Goal: Navigation & Orientation: Find specific page/section

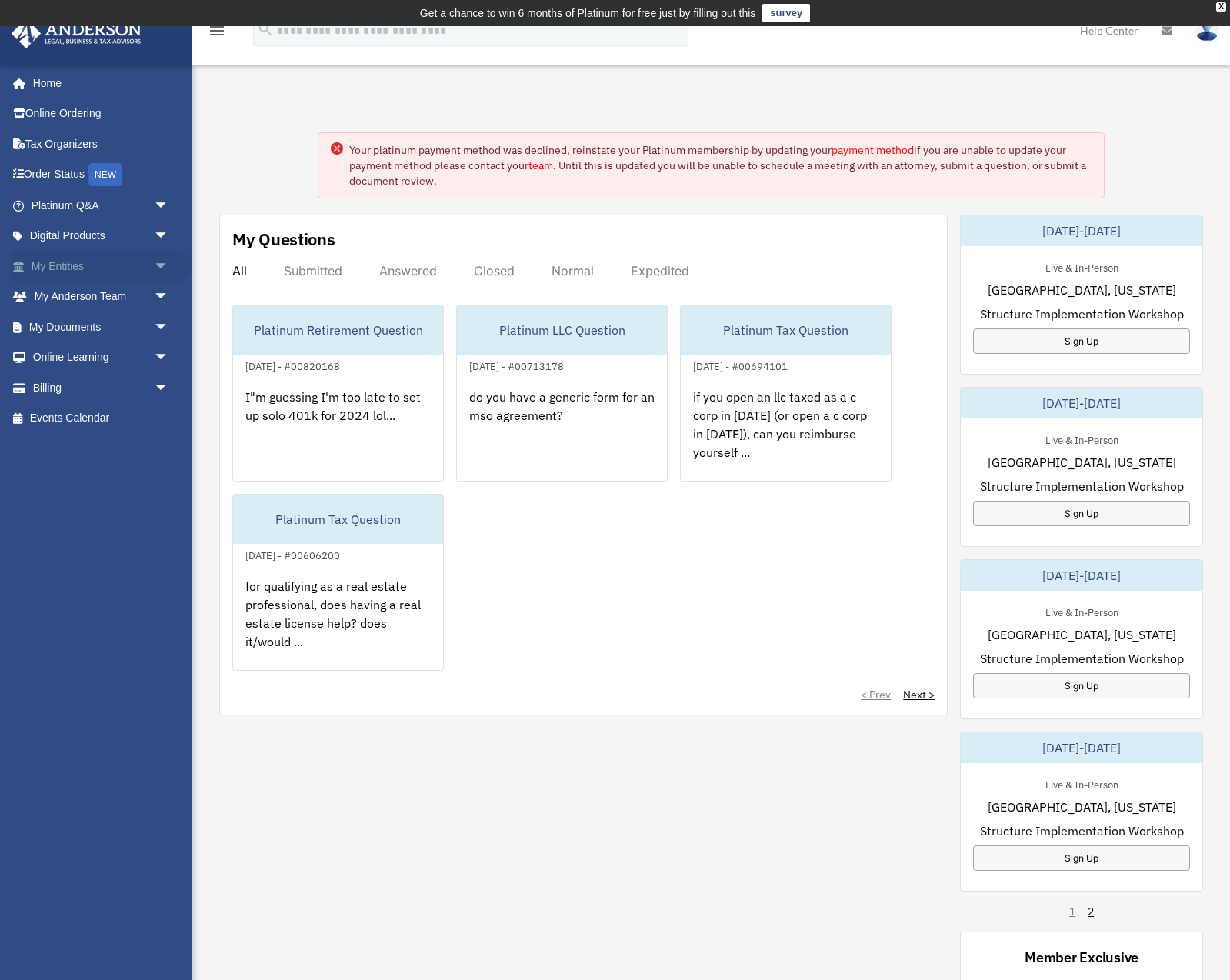
click at [159, 261] on span "arrow_drop_down" at bounding box center [169, 266] width 31 height 32
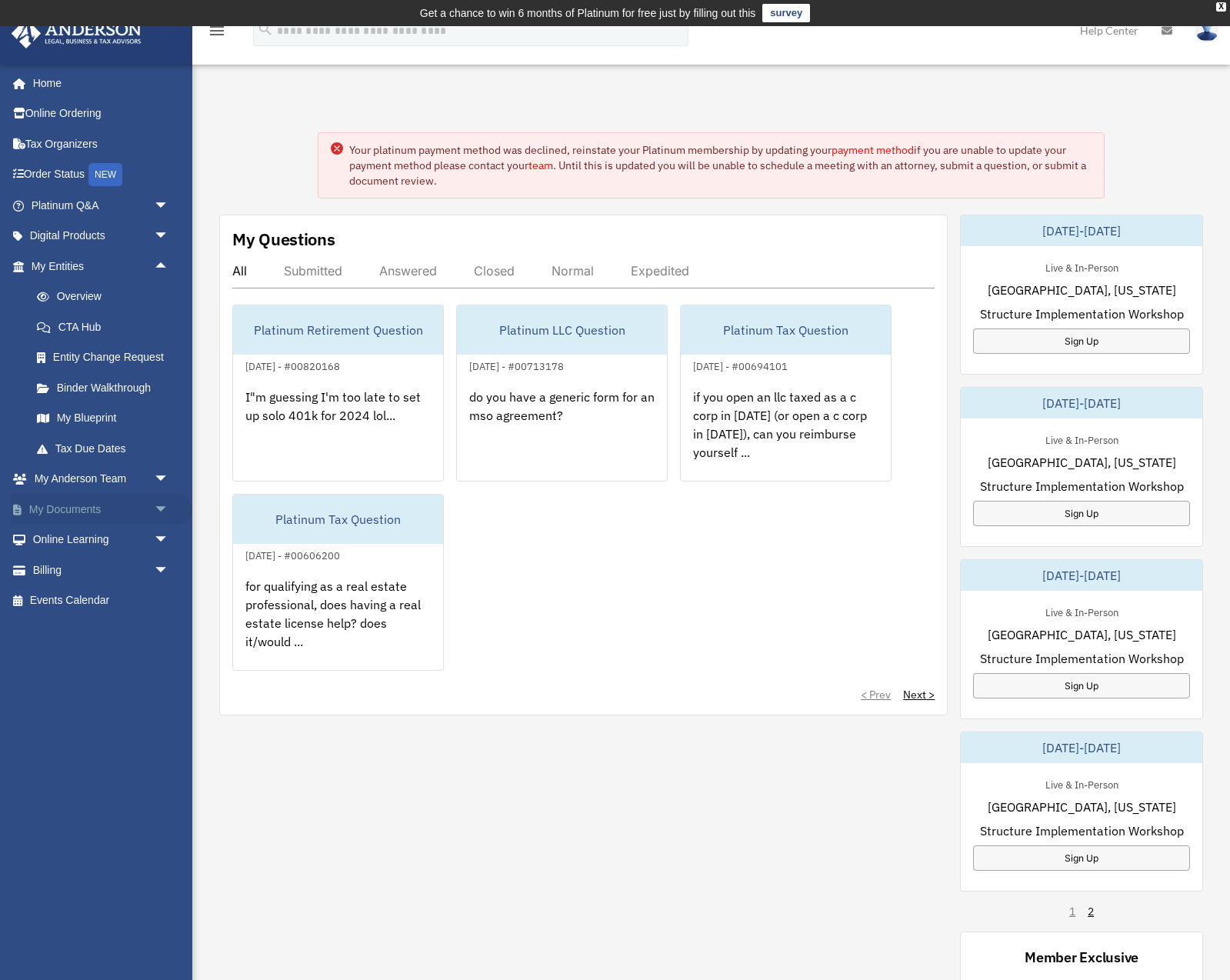
click at [148, 507] on link "My Documents arrow_drop_down" at bounding box center [102, 509] width 181 height 31
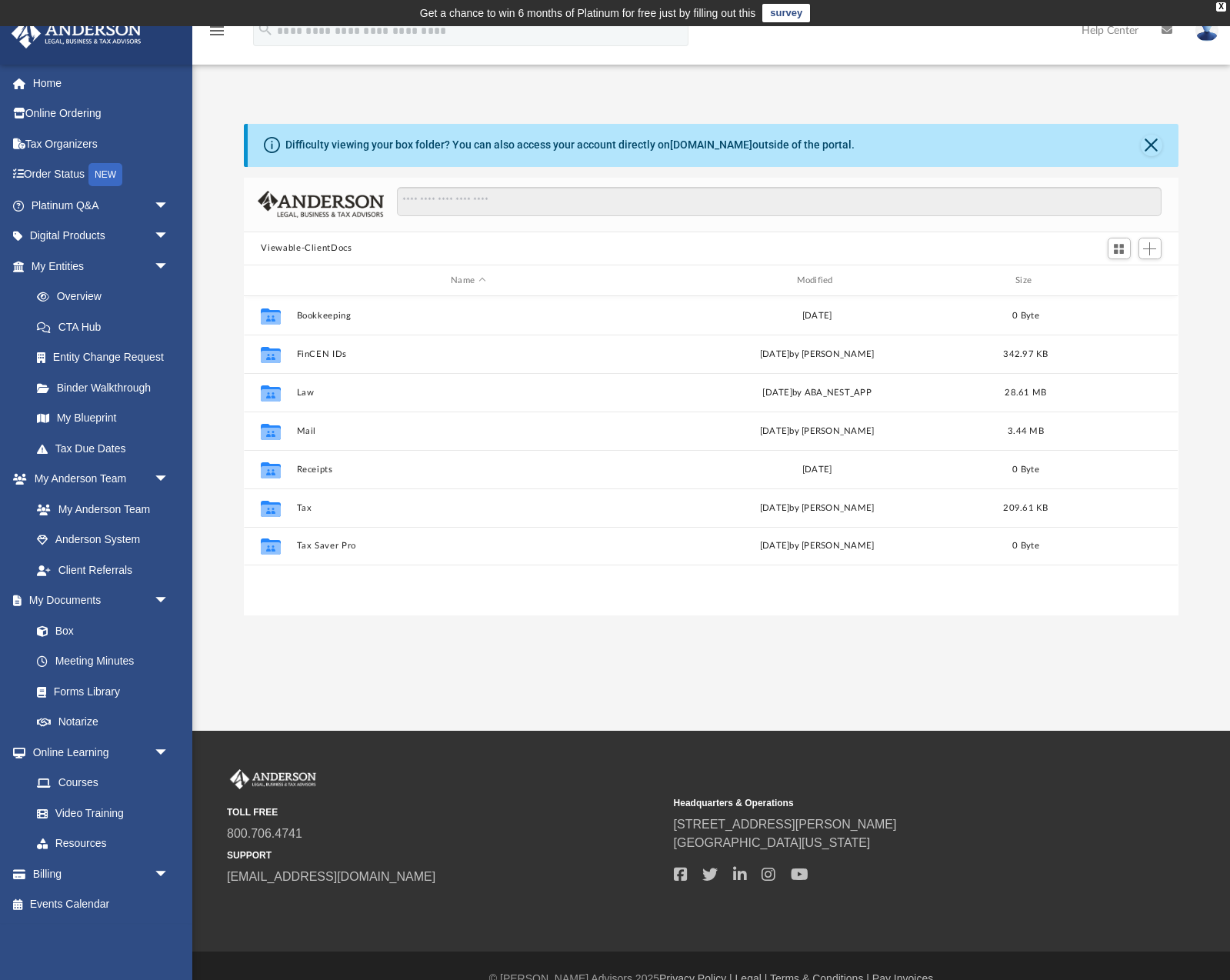
scroll to position [1, 1]
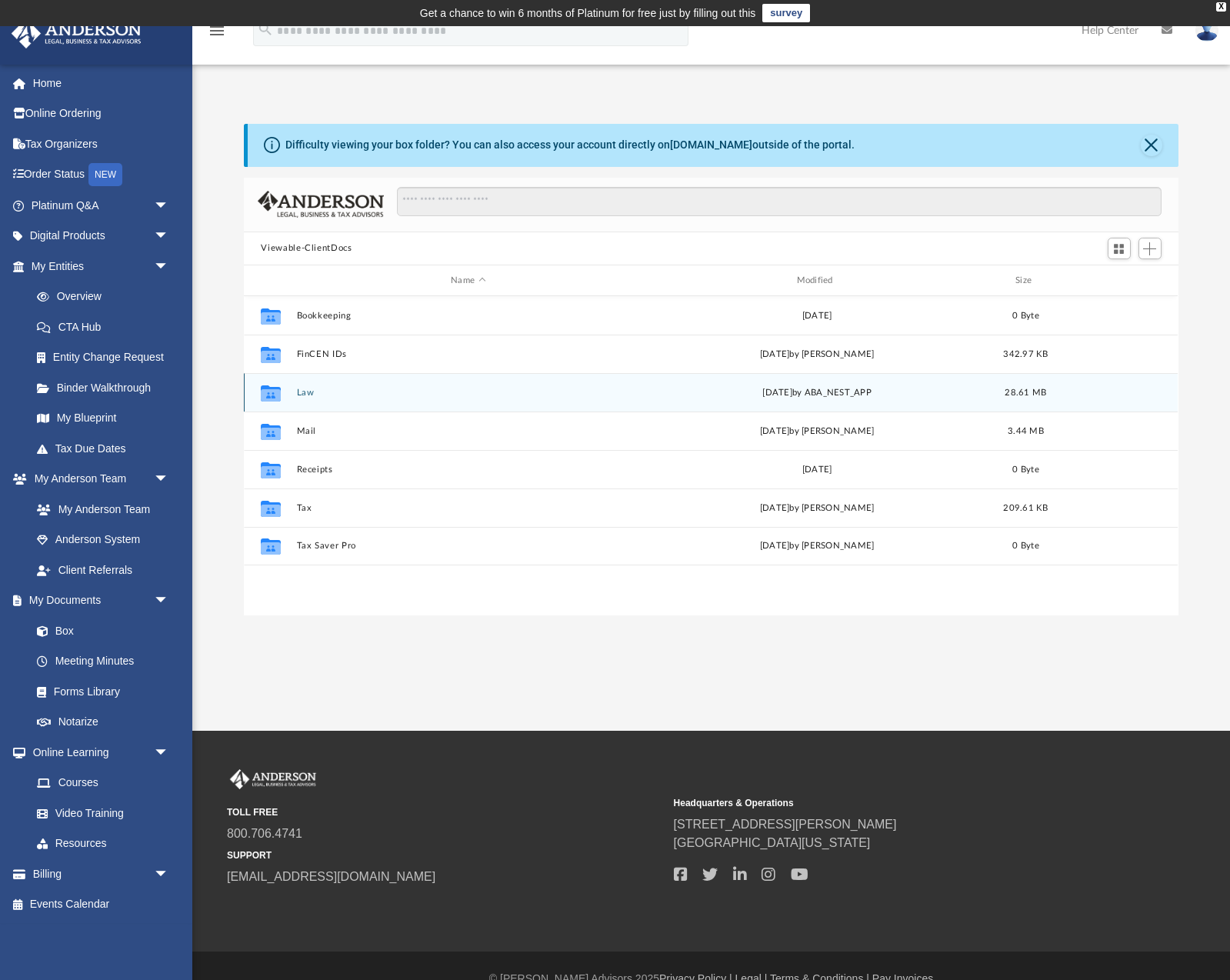
click at [304, 389] on button "Law" at bounding box center [468, 393] width 343 height 10
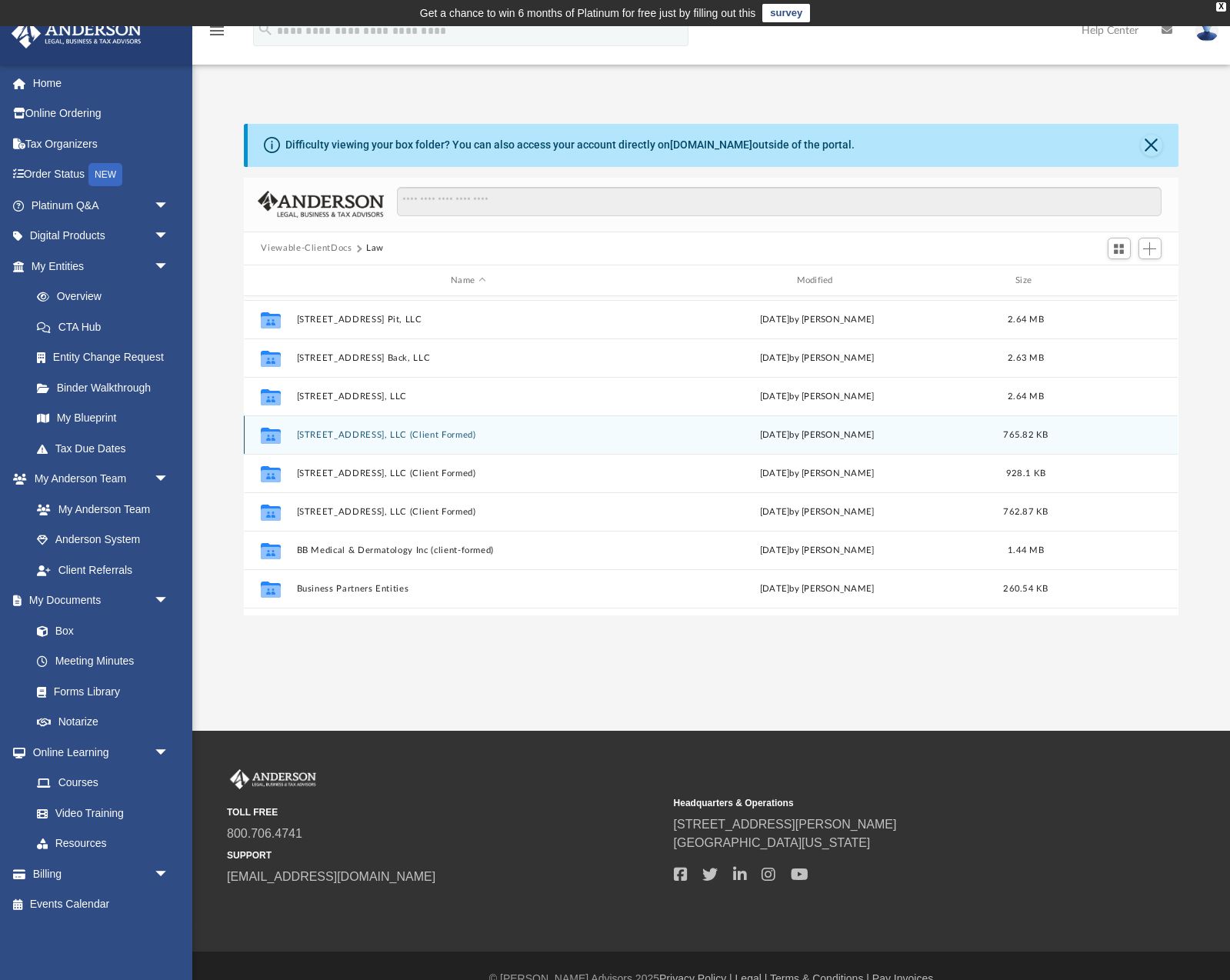
scroll to position [151, 0]
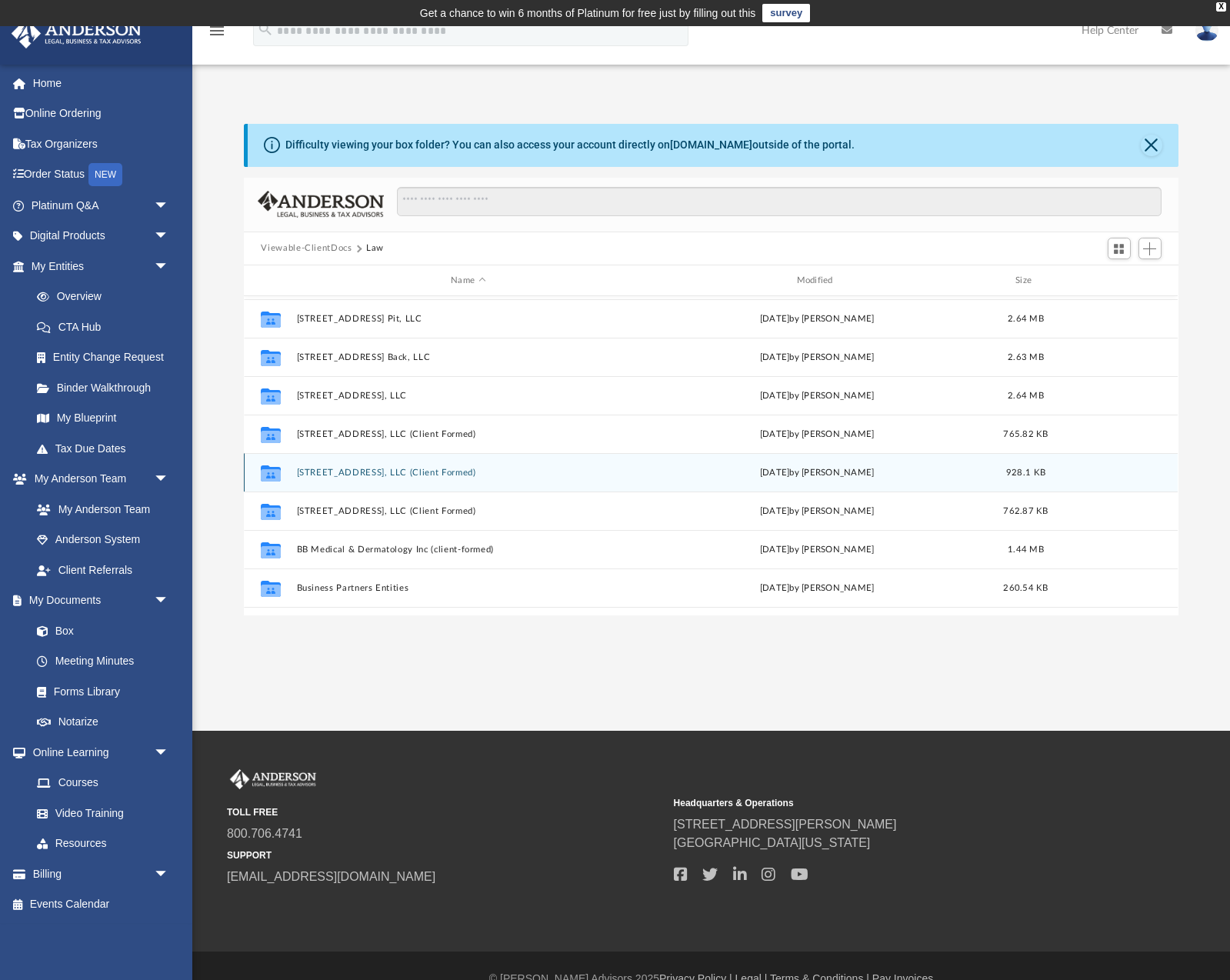
click at [378, 472] on button "[STREET_ADDRESS], LLC (Client Formed)" at bounding box center [468, 472] width 343 height 10
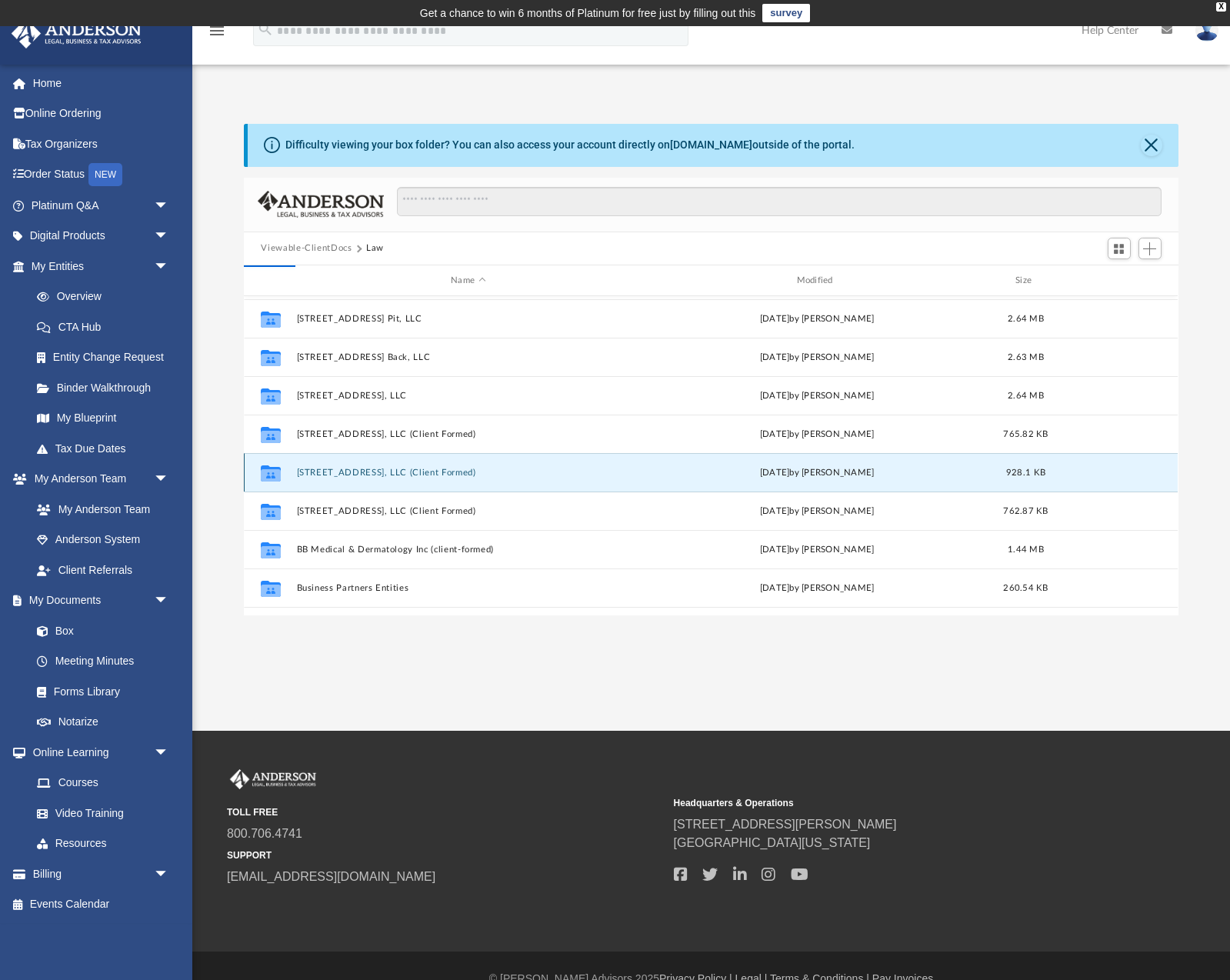
scroll to position [0, 0]
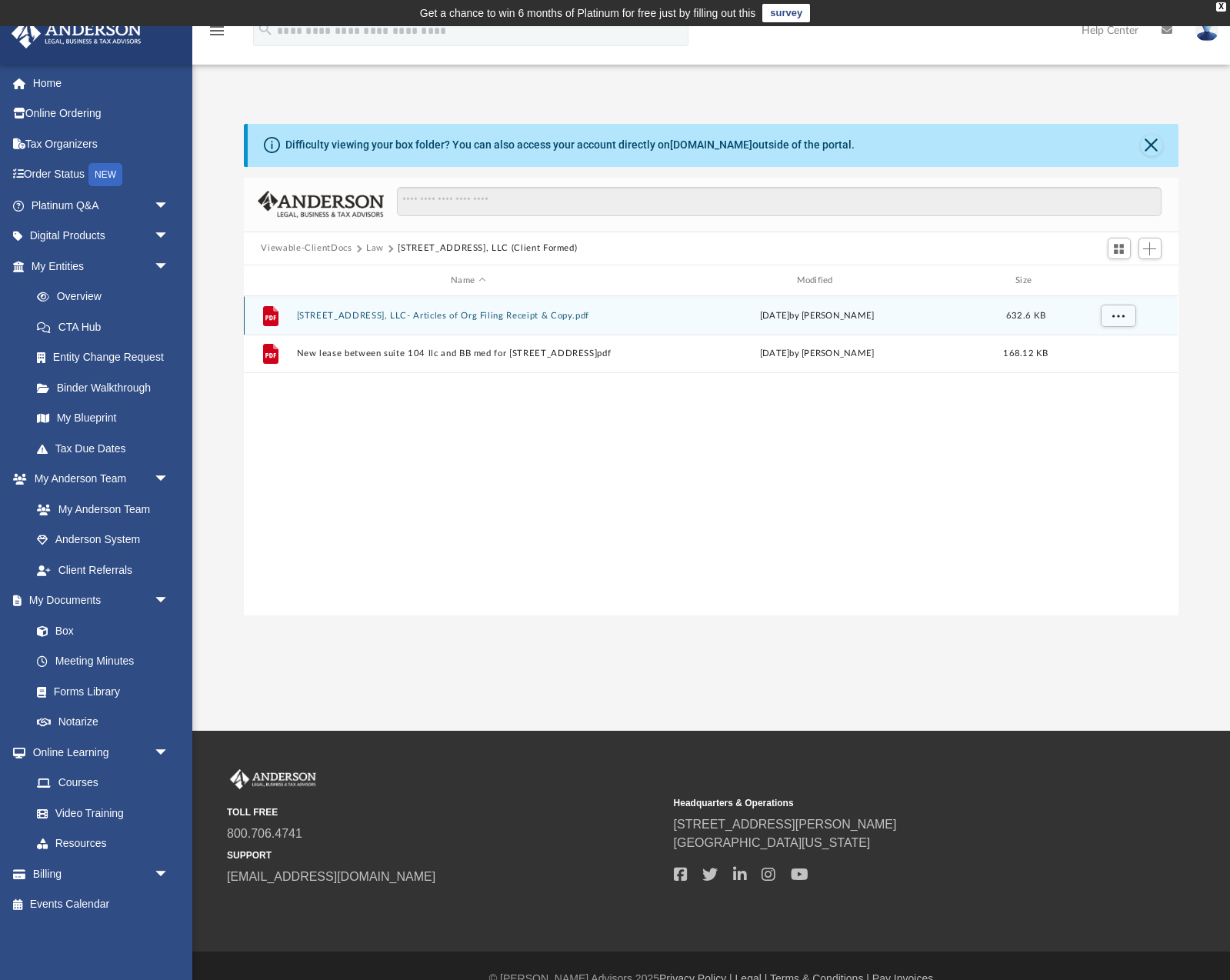
click at [369, 318] on button "[STREET_ADDRESS], LLC- Articles of Org Filing Receipt & Copy.pdf" at bounding box center [468, 316] width 343 height 10
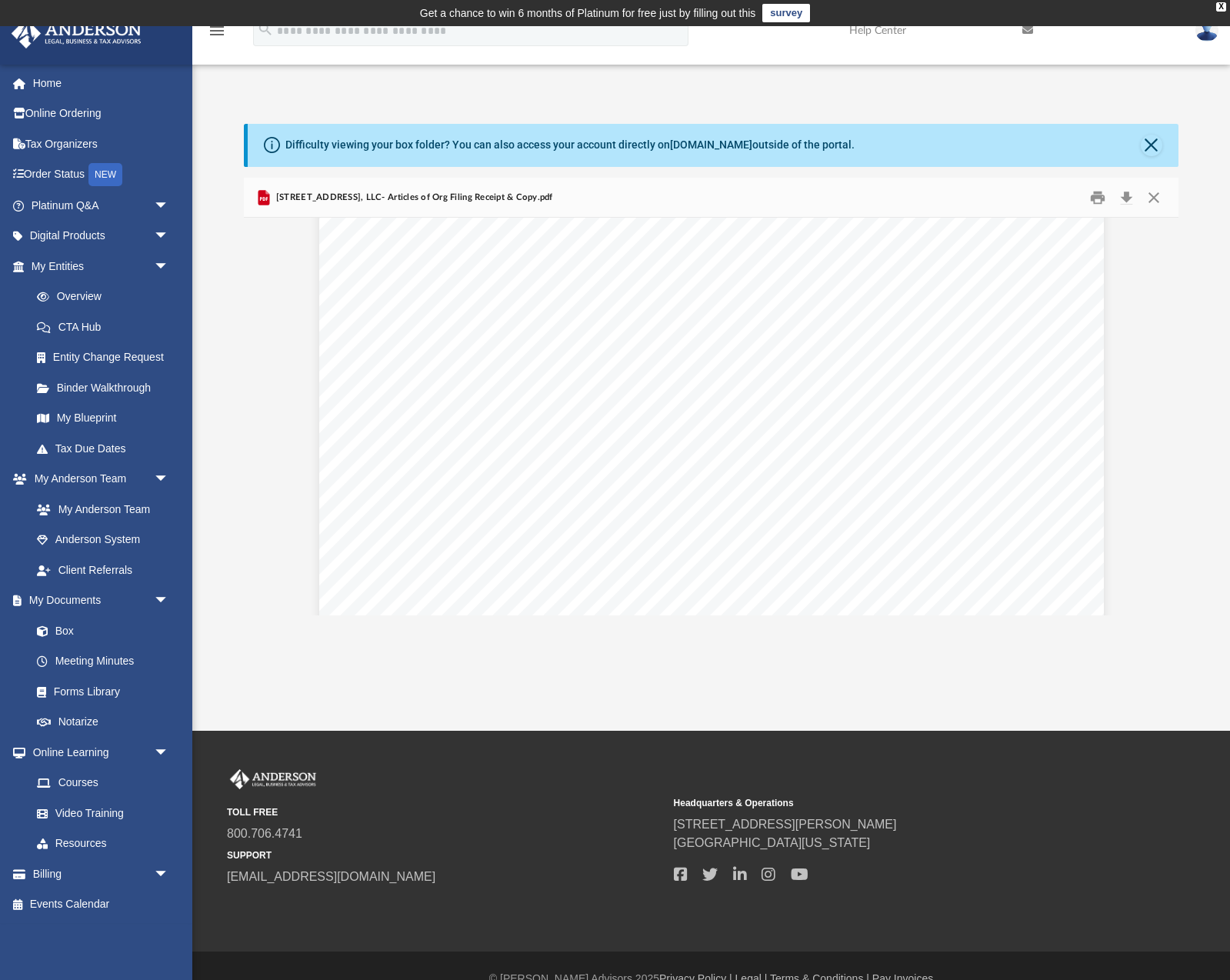
scroll to position [3267, 0]
click at [1147, 145] on button "Close" at bounding box center [1151, 145] width 21 height 21
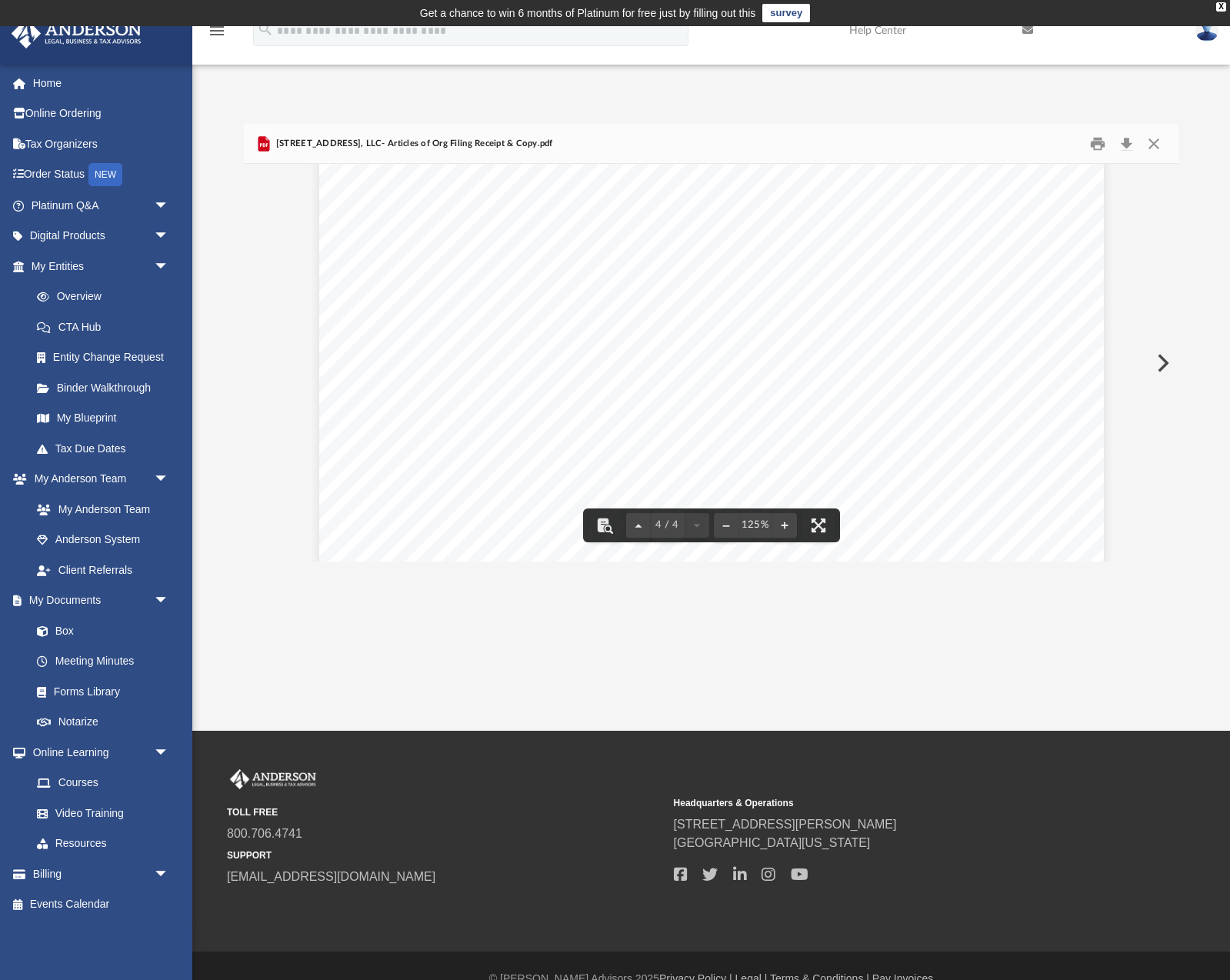
click at [1156, 144] on button "Close" at bounding box center [1154, 143] width 28 height 24
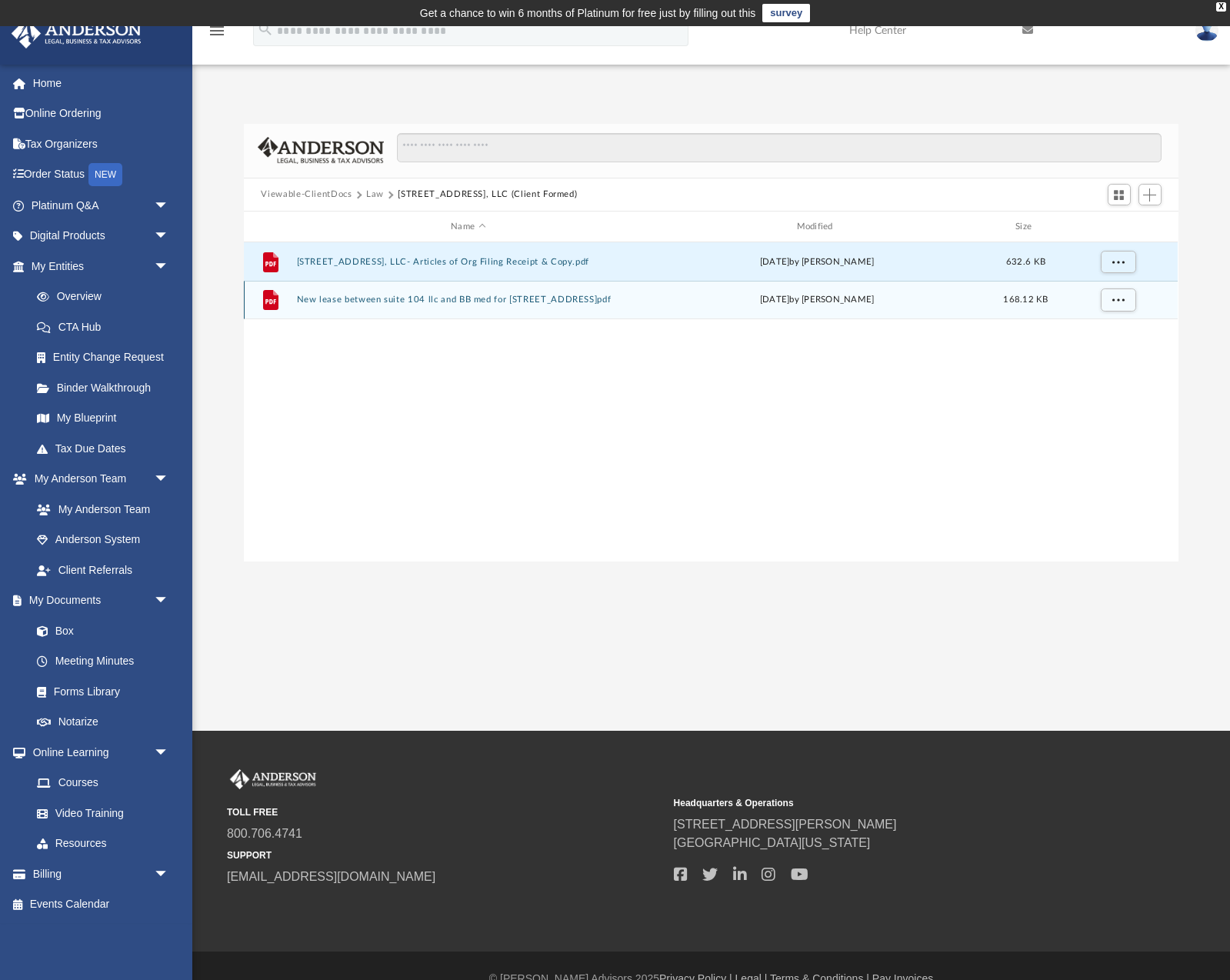
click at [382, 300] on button "New lease between suite 104 llc and BB med for [STREET_ADDRESS]pdf" at bounding box center [468, 300] width 343 height 10
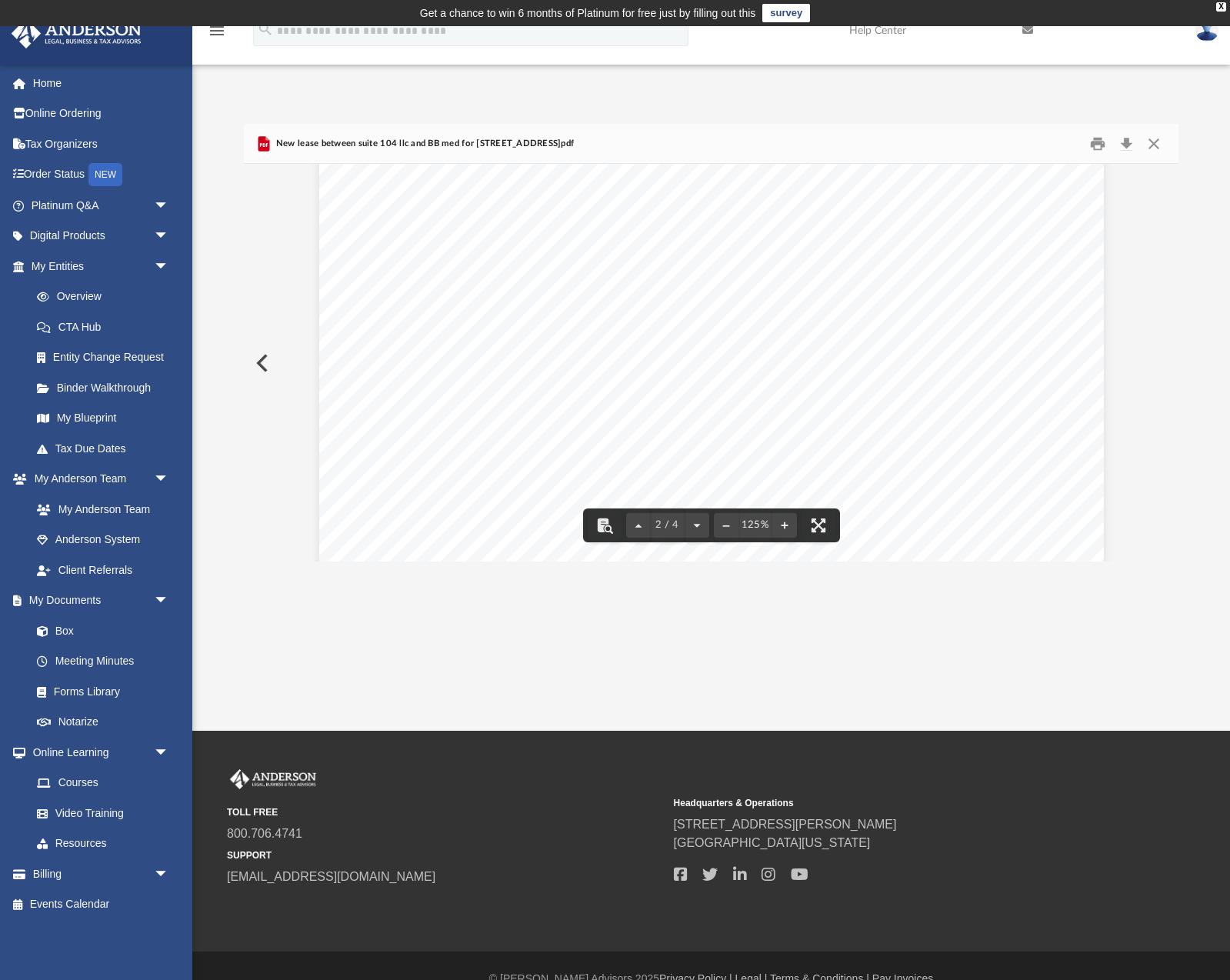
scroll to position [1446, 0]
click at [1150, 138] on button "Close" at bounding box center [1154, 143] width 28 height 24
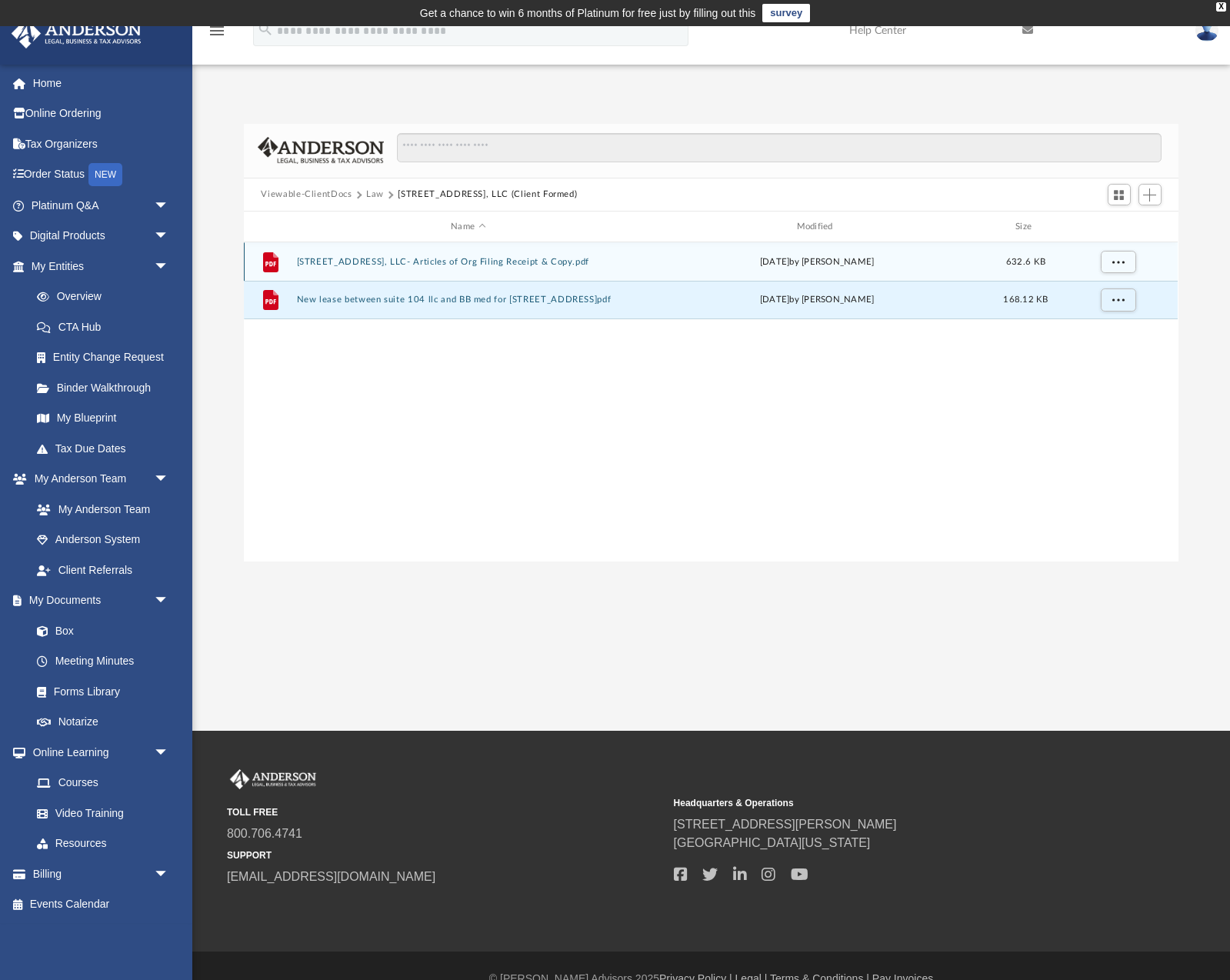
click at [466, 261] on button "[STREET_ADDRESS], LLC- Articles of Org Filing Receipt & Copy.pdf" at bounding box center [468, 261] width 343 height 10
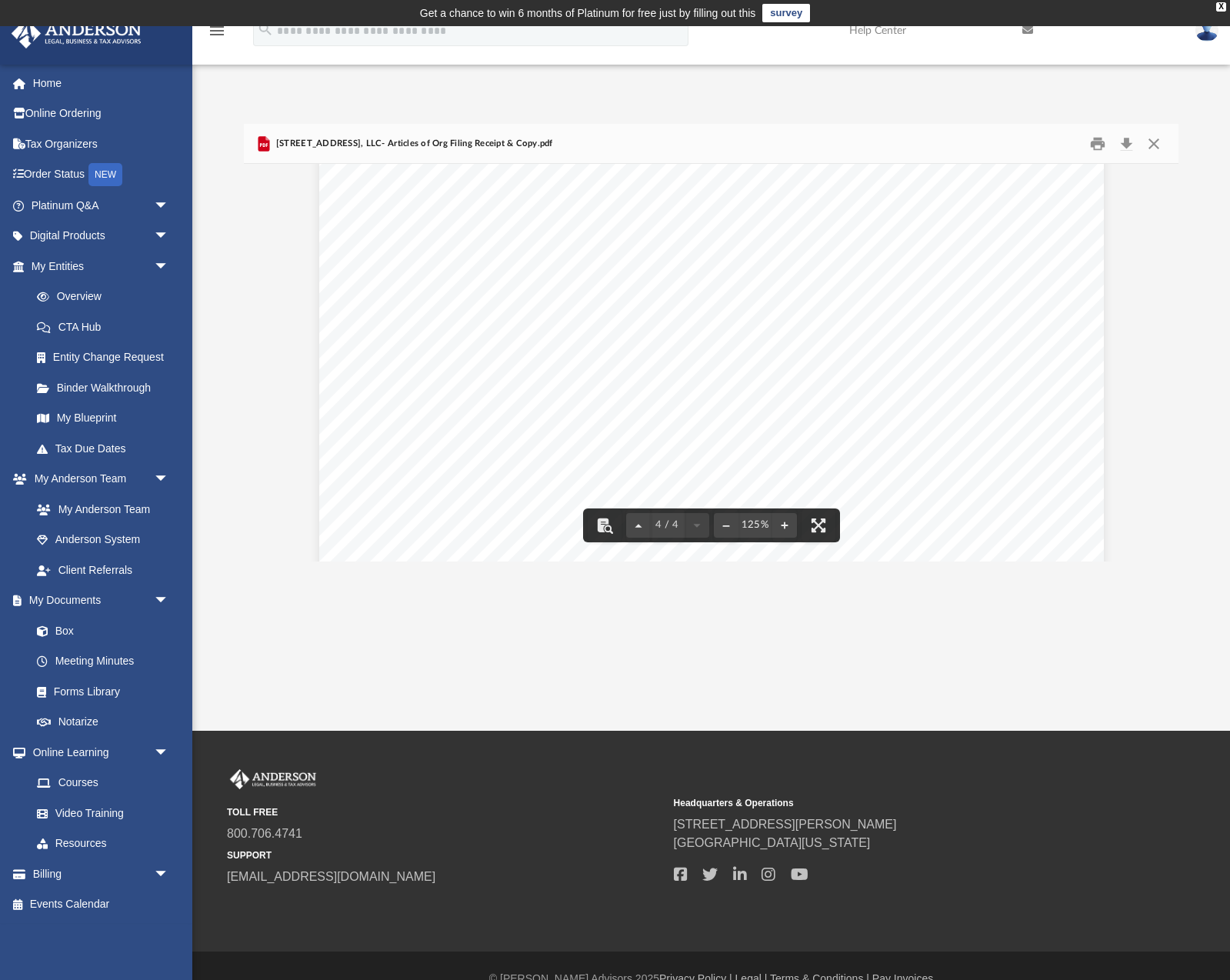
scroll to position [3553, 0]
click at [1150, 139] on button "Close" at bounding box center [1154, 143] width 28 height 24
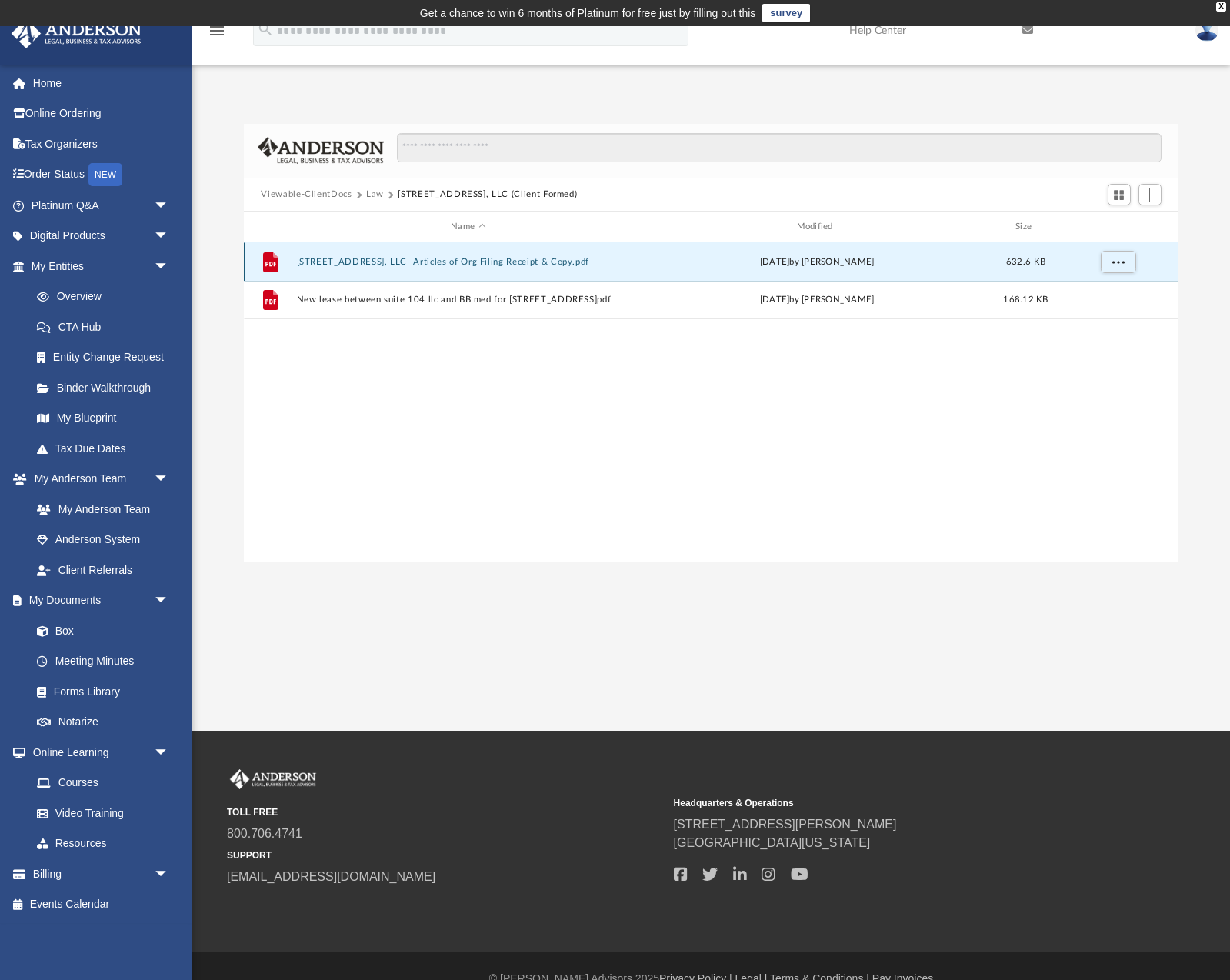
click at [337, 265] on div "File [STREET_ADDRESS], LLC- Articles of Org Filing Receipt & Copy.pdf [DATE] by…" at bounding box center [711, 261] width 934 height 38
click at [340, 264] on button "[STREET_ADDRESS], LLC- Articles of Org Filing Receipt & Copy.pdf" at bounding box center [468, 261] width 343 height 10
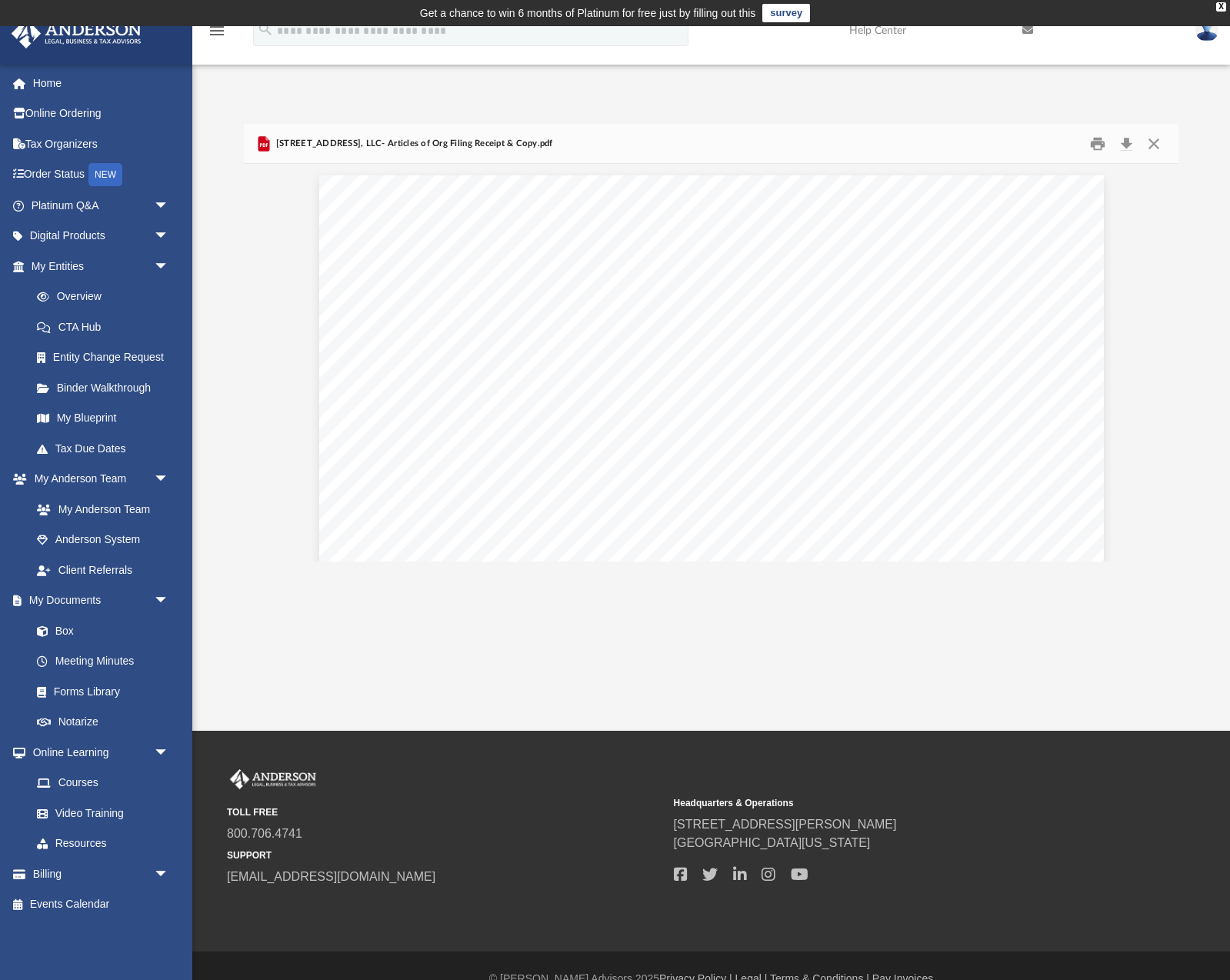
scroll to position [2, 0]
